Goal: Task Accomplishment & Management: Use online tool/utility

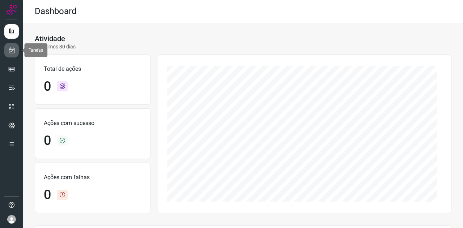
click at [8, 47] on link at bounding box center [11, 50] width 14 height 14
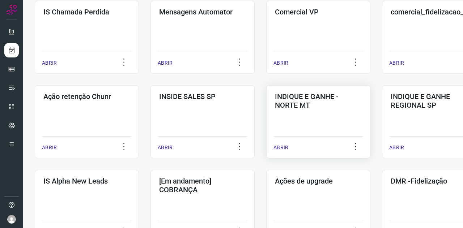
scroll to position [145, 0]
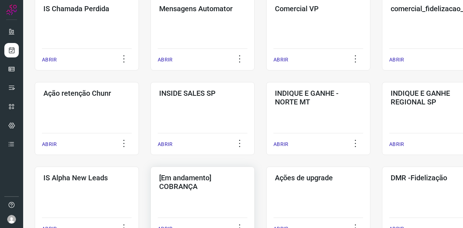
click at [228, 183] on h3 "[Em andamento] COBRANÇA" at bounding box center [202, 182] width 87 height 17
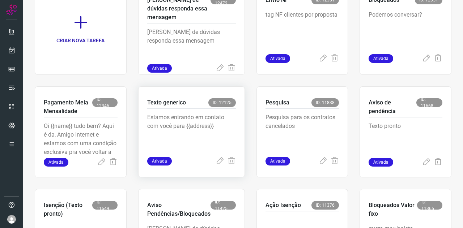
scroll to position [77, 0]
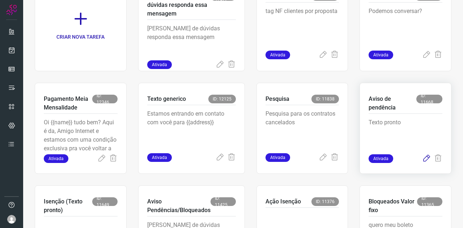
click at [422, 157] on icon at bounding box center [426, 158] width 9 height 9
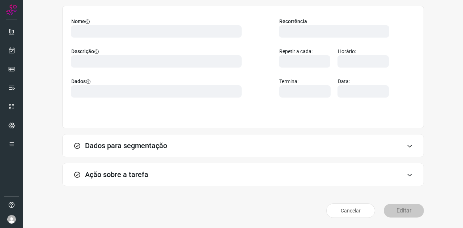
scroll to position [54, 0]
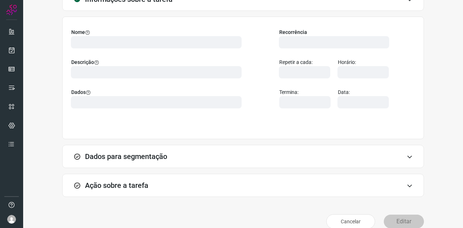
type input "569901"
type input "426858"
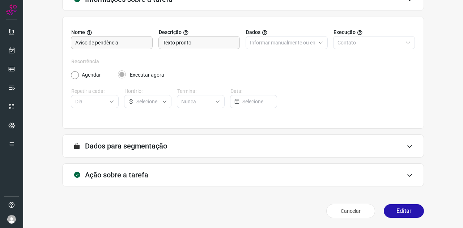
type input "Amigo 0800"
click at [114, 177] on h3 "Ação sobre a tarefa" at bounding box center [116, 175] width 63 height 9
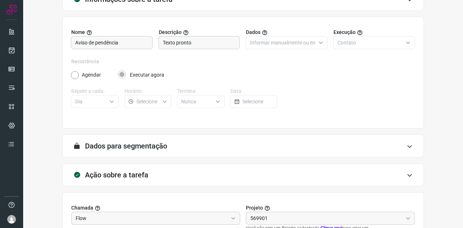
scroll to position [162, 0]
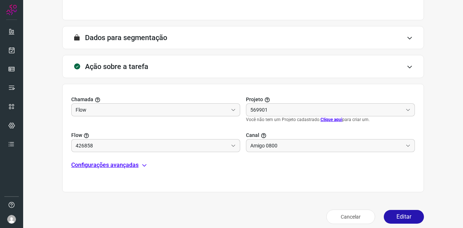
click at [120, 165] on p "Configurações avançadas" at bounding box center [104, 165] width 67 height 9
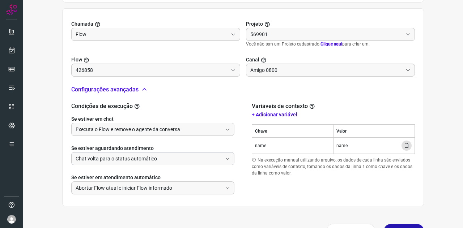
scroll to position [258, 0]
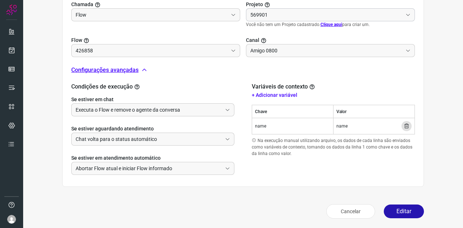
type input "Aviso de pendência"
type input "Cobrança"
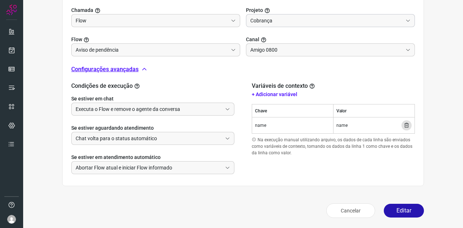
scroll to position [251, 0]
click at [394, 205] on button "Editar" at bounding box center [404, 212] width 40 height 14
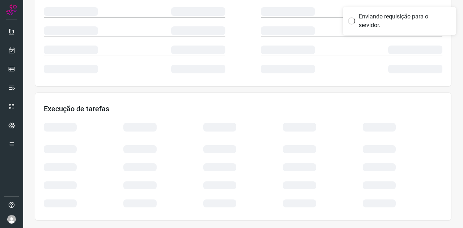
scroll to position [144, 0]
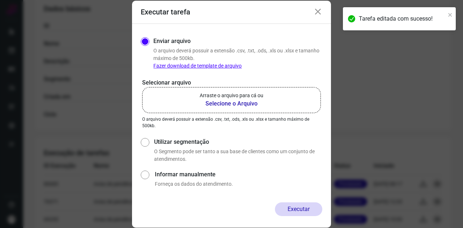
click at [227, 103] on b "Selecione o Arquivo" at bounding box center [232, 103] width 64 height 9
click at [0, 0] on input "Arraste o arquivo para cá ou Selecione o Arquivo" at bounding box center [0, 0] width 0 height 0
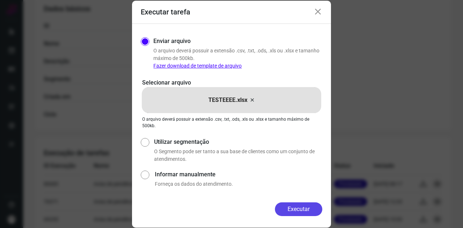
click at [311, 208] on button "Executar" at bounding box center [298, 210] width 47 height 14
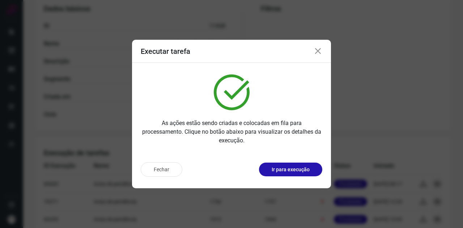
click at [317, 49] on icon at bounding box center [318, 51] width 9 height 9
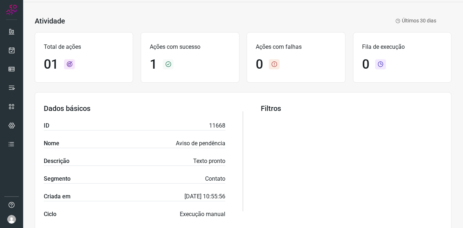
scroll to position [0, 0]
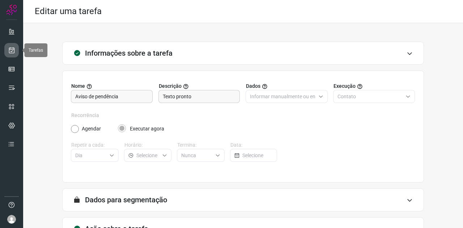
click at [14, 49] on icon at bounding box center [12, 50] width 8 height 7
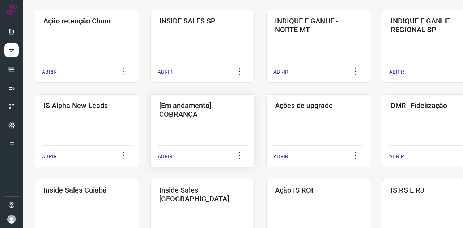
click at [212, 116] on h3 "[Em andamento] COBRANÇA" at bounding box center [202, 109] width 87 height 17
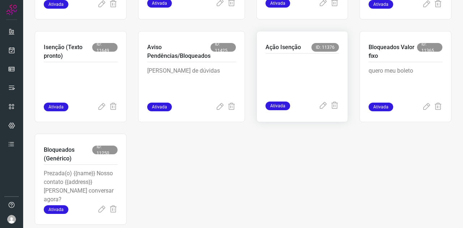
scroll to position [247, 0]
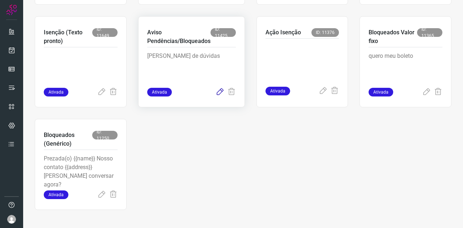
click at [217, 93] on icon at bounding box center [220, 92] width 9 height 9
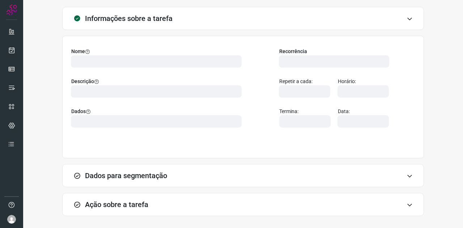
scroll to position [28, 0]
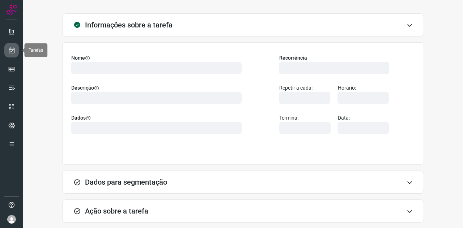
click at [12, 50] on icon at bounding box center [12, 50] width 8 height 7
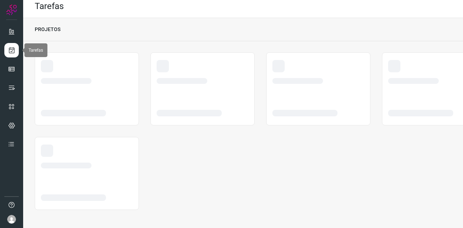
scroll to position [5, 0]
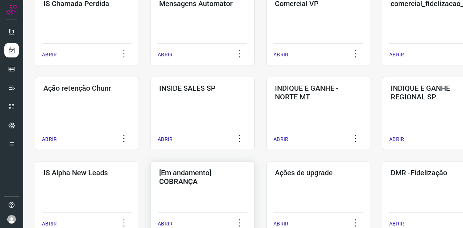
click at [196, 176] on h3 "[Em andamento] COBRANÇA" at bounding box center [202, 177] width 87 height 17
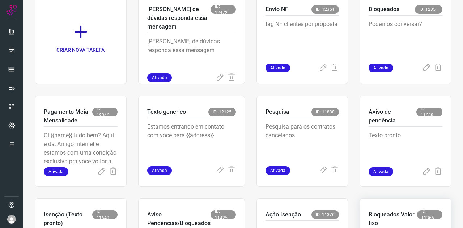
scroll to position [222, 0]
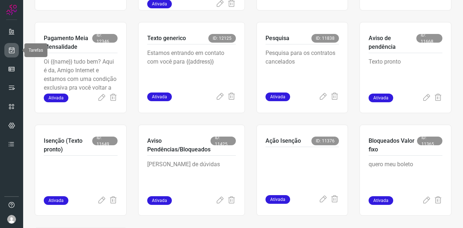
click at [11, 49] on icon at bounding box center [12, 50] width 8 height 7
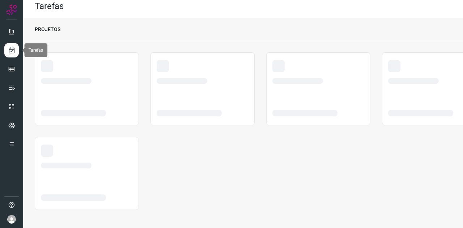
scroll to position [5, 0]
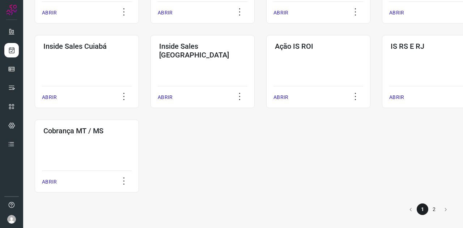
click at [431, 211] on li "2" at bounding box center [434, 210] width 12 height 12
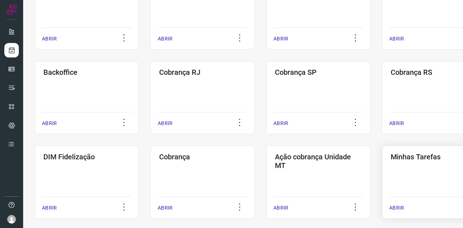
scroll to position [156, 0]
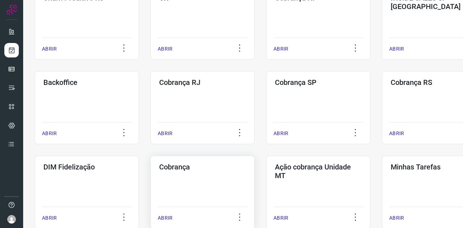
click at [266, 186] on div "Cobrança ABRIR" at bounding box center [318, 192] width 104 height 73
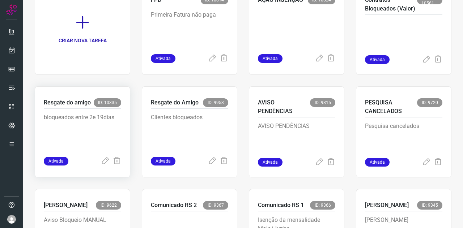
scroll to position [77, 0]
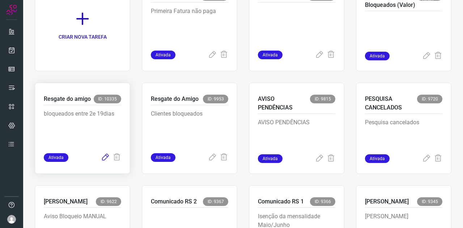
click at [103, 158] on icon at bounding box center [105, 157] width 9 height 9
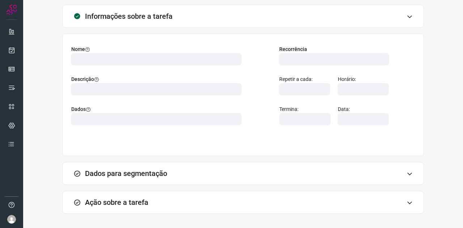
scroll to position [64, 0]
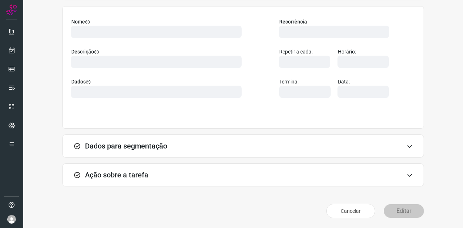
click at [119, 174] on h3 "Ação sobre a tarefa" at bounding box center [116, 175] width 63 height 9
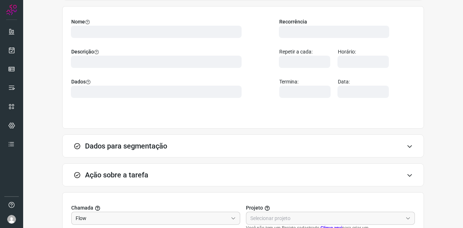
scroll to position [179, 0]
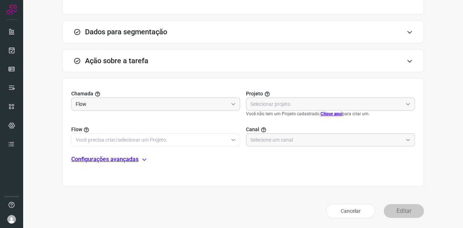
click at [118, 161] on p "Configurações avançadas" at bounding box center [104, 159] width 67 height 9
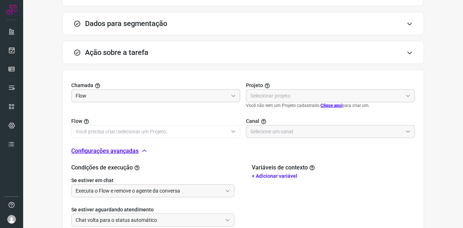
scroll to position [160, 0]
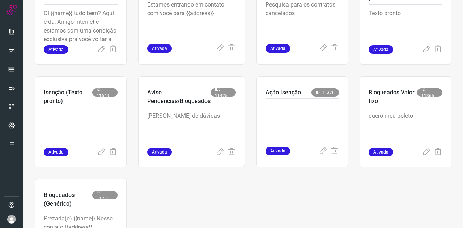
scroll to position [217, 0]
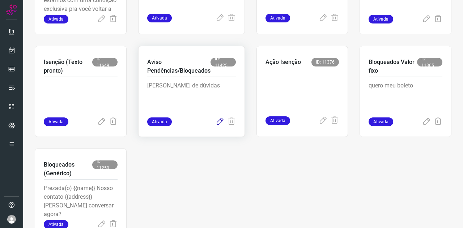
click at [218, 122] on icon at bounding box center [220, 122] width 9 height 9
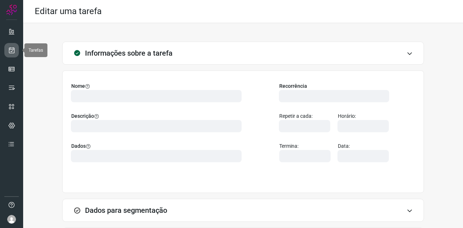
click at [15, 51] on link at bounding box center [11, 50] width 14 height 14
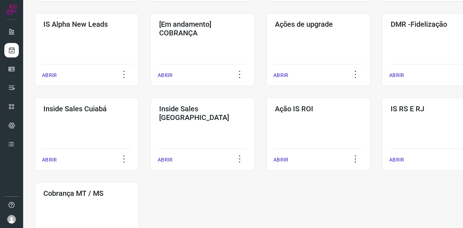
scroll to position [253, 0]
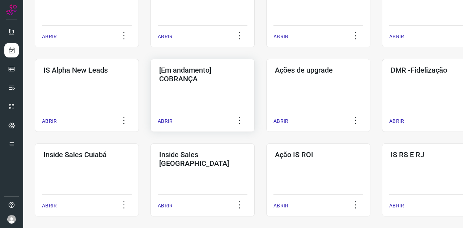
click at [266, 85] on div "[Em andamento] COBRANÇA ABRIR" at bounding box center [318, 95] width 104 height 73
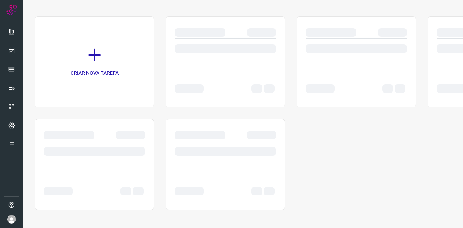
scroll to position [41, 0]
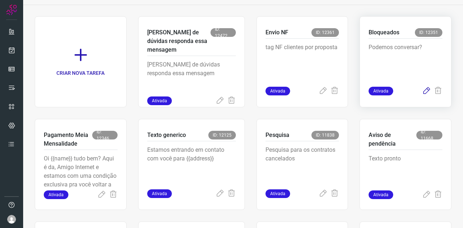
click at [422, 93] on icon at bounding box center [426, 91] width 9 height 9
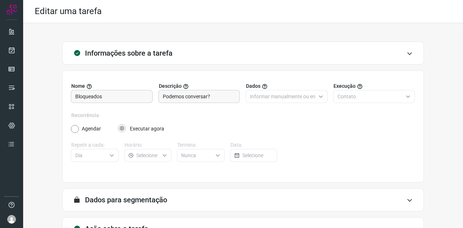
scroll to position [54, 0]
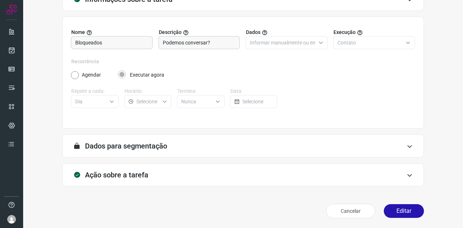
click at [119, 173] on h3 "Ação sobre a tarefa" at bounding box center [116, 175] width 63 height 9
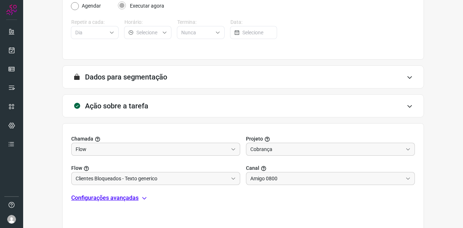
scroll to position [168, 0]
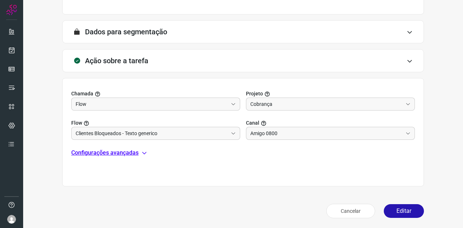
click at [109, 152] on p "Configurações avançadas" at bounding box center [104, 153] width 67 height 9
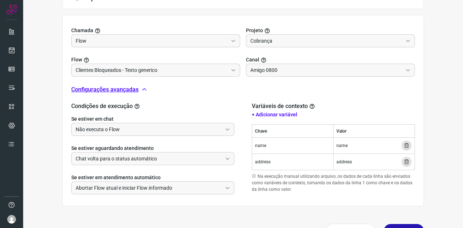
scroll to position [251, 0]
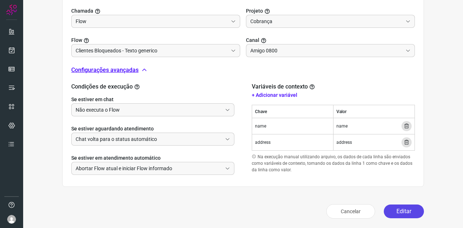
click at [396, 213] on button "Editar" at bounding box center [404, 212] width 40 height 14
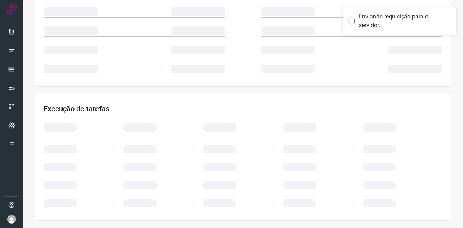
scroll to position [144, 0]
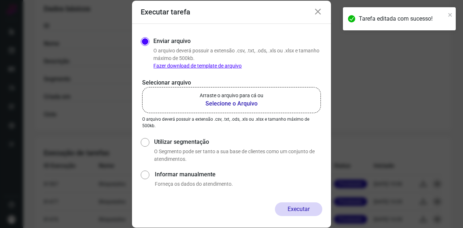
click at [250, 102] on b "Selecione o Arquivo" at bounding box center [232, 103] width 64 height 9
click at [0, 0] on input "Arraste o arquivo para cá ou Selecione o Arquivo" at bounding box center [0, 0] width 0 height 0
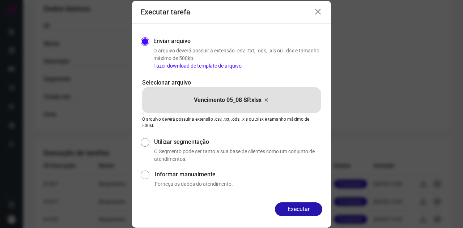
click at [302, 200] on div "Enviar arquivo O arquivo deverá possuir a extensão .csv, .txt, .ods, .xls ou .x…" at bounding box center [231, 113] width 199 height 179
click at [304, 205] on button "Executar" at bounding box center [298, 210] width 47 height 14
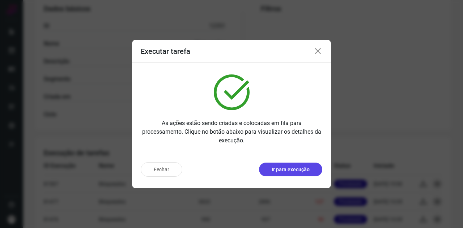
click at [282, 172] on p "Ir para execução" at bounding box center [291, 170] width 38 height 8
